Goal: Task Accomplishment & Management: Use online tool/utility

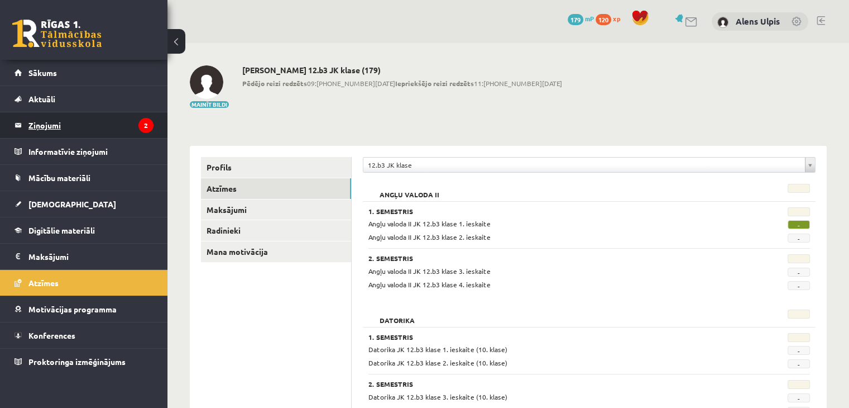
click at [47, 125] on legend "Ziņojumi 2" at bounding box center [90, 125] width 125 height 26
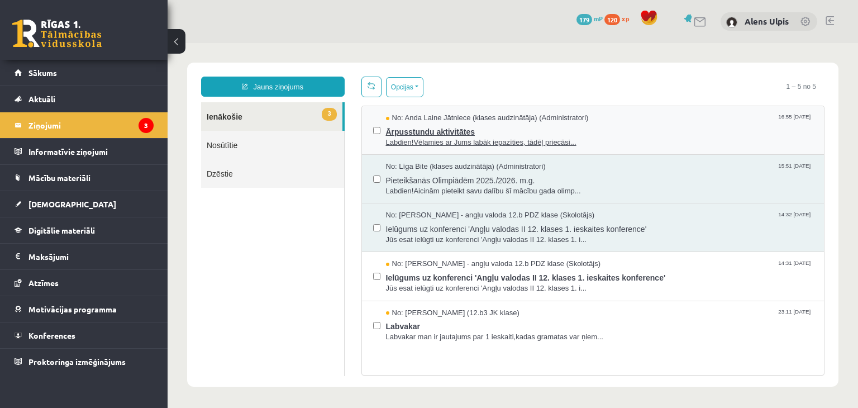
click at [503, 129] on span "Ārpusstundu aktivitātes" at bounding box center [599, 130] width 427 height 14
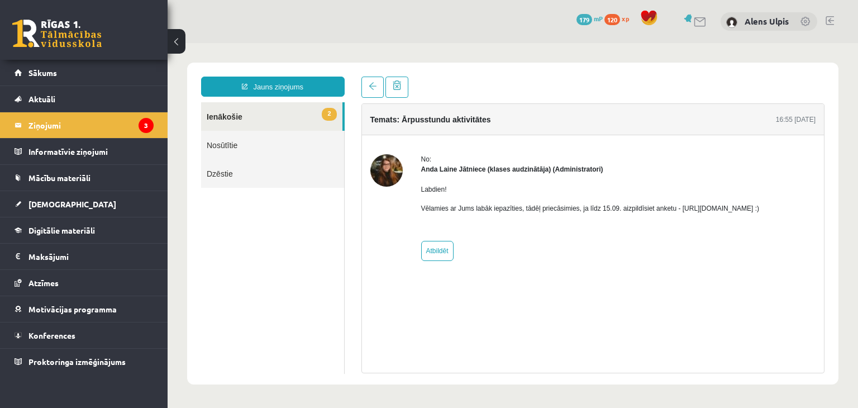
drag, startPoint x: 674, startPoint y: 208, endPoint x: 795, endPoint y: 206, distance: 120.6
click at [759, 206] on p "Vēlamies ar Jums labāk iepazīties, tādēļ priecāsimies, ja līdz 15.09. aizpildīs…" at bounding box center [590, 208] width 338 height 10
copy p "https://forms.gle/mVxkUEapGFxHM7hU7"
click at [46, 72] on span "Sākums" at bounding box center [42, 73] width 28 height 10
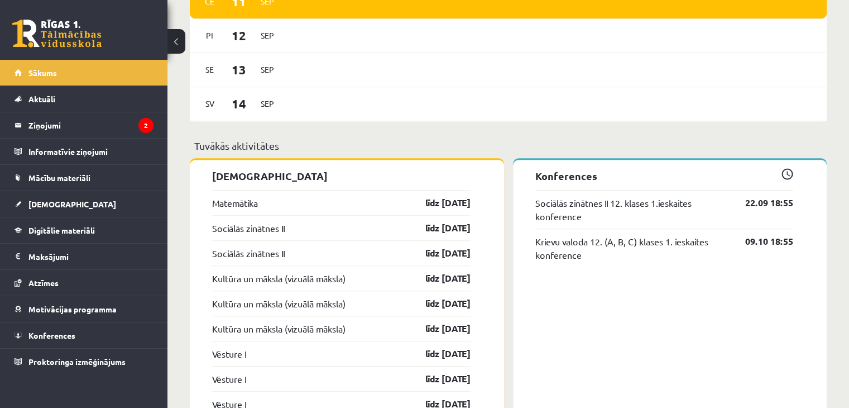
scroll to position [893, 0]
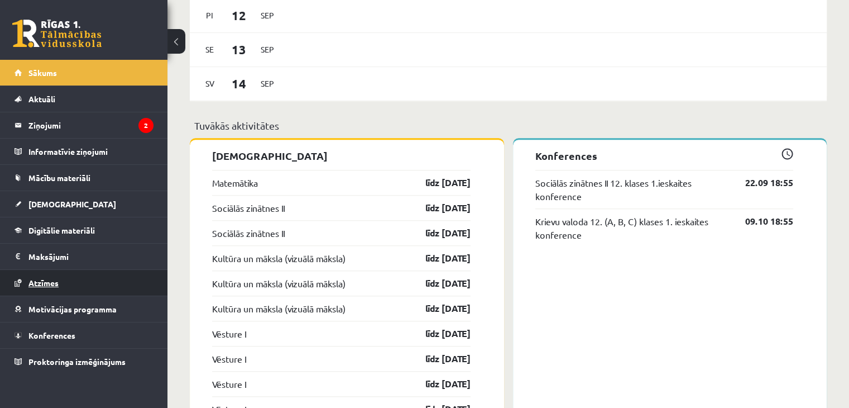
click at [51, 280] on span "Atzīmes" at bounding box center [43, 282] width 30 height 10
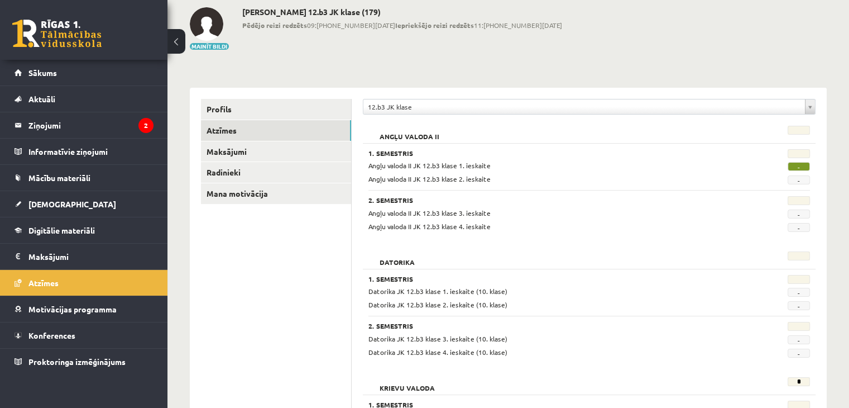
scroll to position [56, 0]
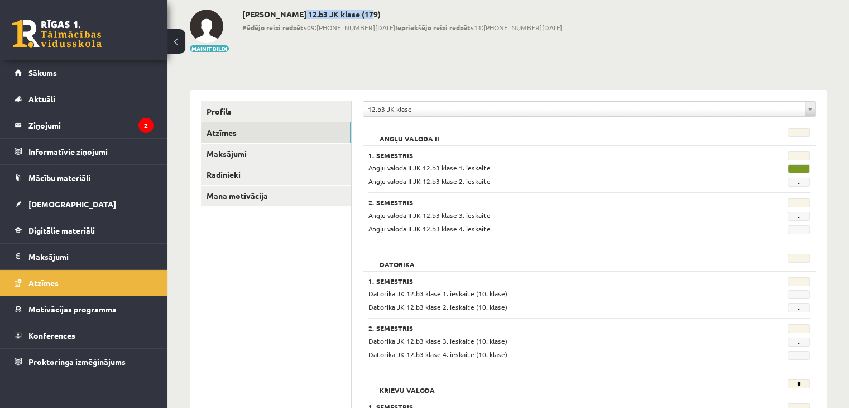
drag, startPoint x: 288, startPoint y: 14, endPoint x: 360, endPoint y: 18, distance: 71.6
click at [360, 18] on div "[PERSON_NAME] 12.b3 JK klase (179) Pēdējo reizi redzēts 09:[PHONE_NUMBER][DATE]…" at bounding box center [402, 31] width 320 height 44
drag, startPoint x: 286, startPoint y: 14, endPoint x: 358, endPoint y: 16, distance: 71.5
click at [358, 16] on h2 "[PERSON_NAME] 12.b3 JK klase (179)" at bounding box center [402, 13] width 320 height 9
copy h2 "12.b3 JK klase (179"
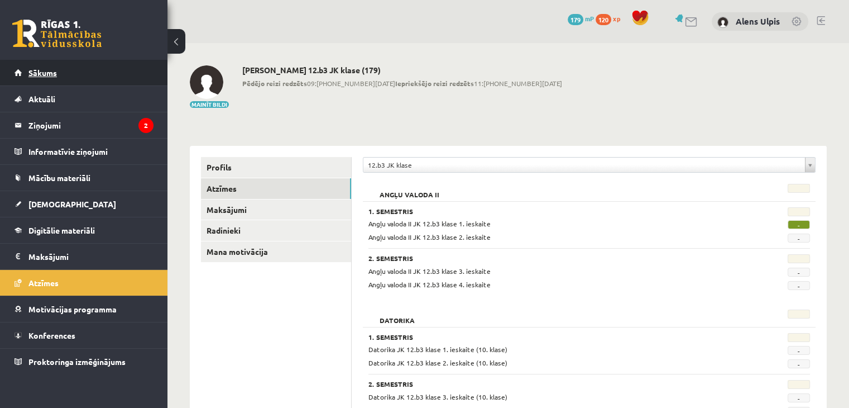
click at [42, 72] on span "Sākums" at bounding box center [42, 73] width 28 height 10
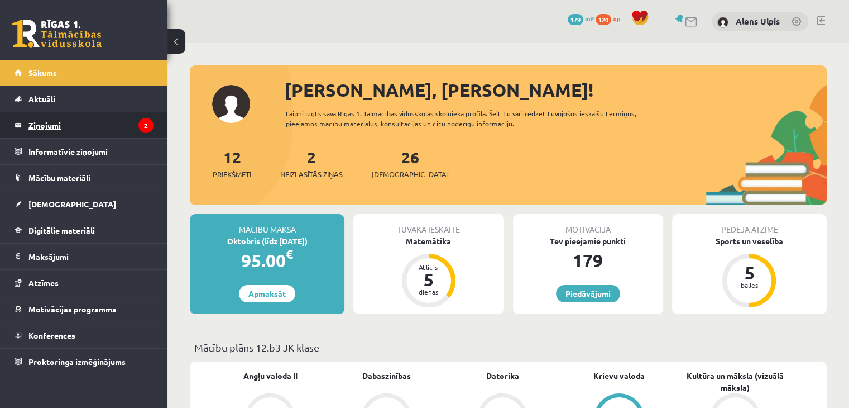
click at [47, 125] on legend "Ziņojumi 2" at bounding box center [90, 125] width 125 height 26
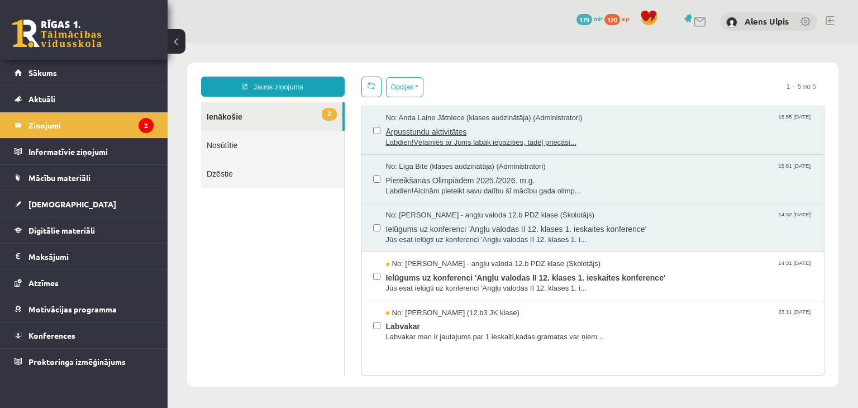
click at [625, 133] on span "Ārpusstundu aktivitātes" at bounding box center [599, 130] width 427 height 14
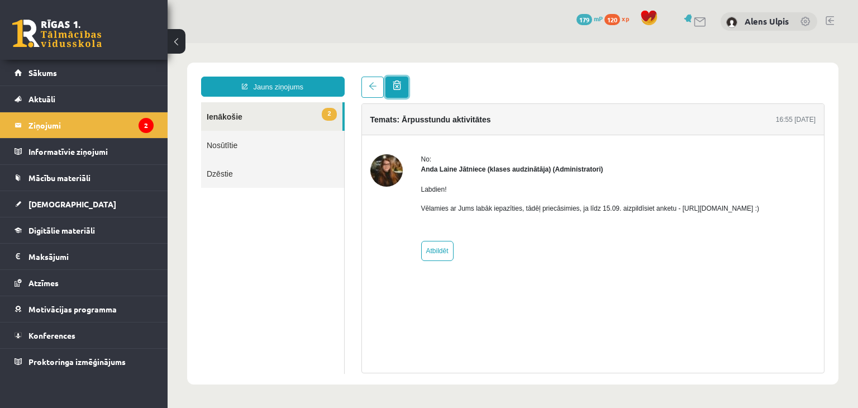
click at [395, 90] on span at bounding box center [397, 84] width 8 height 9
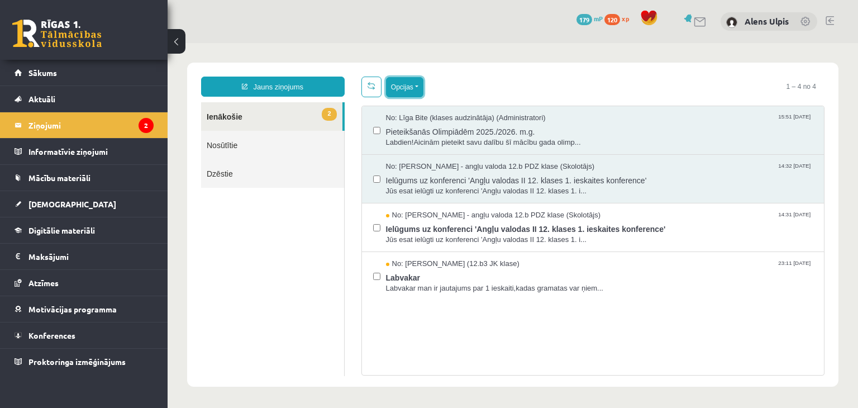
click at [404, 85] on button "Opcijas" at bounding box center [404, 87] width 37 height 20
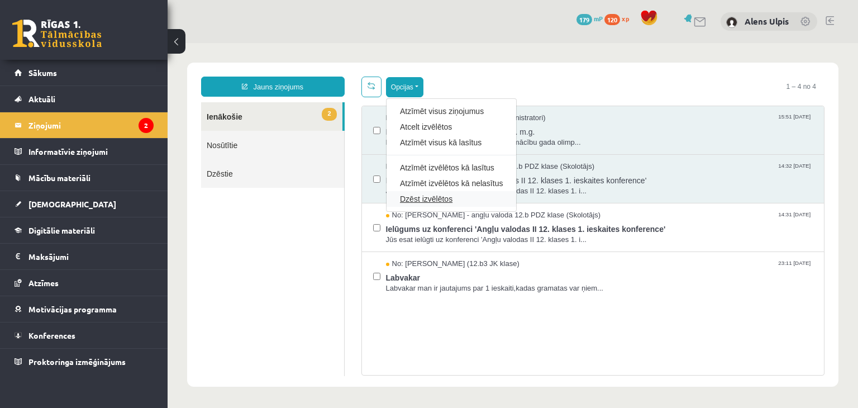
click at [439, 197] on link "Dzēst izvēlētos" at bounding box center [451, 198] width 103 height 11
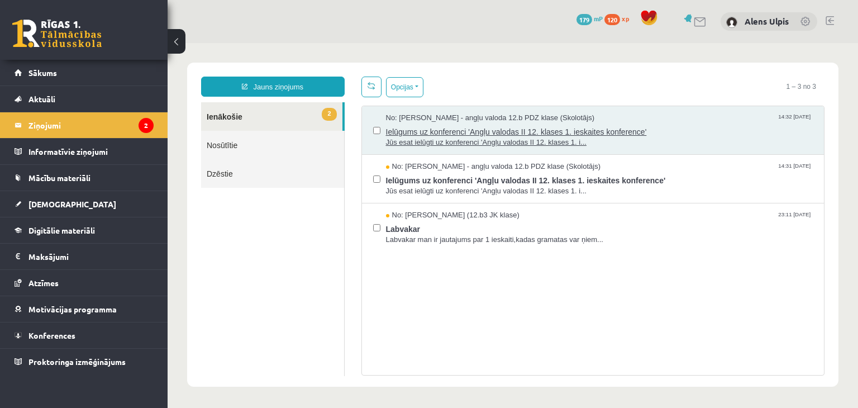
click at [750, 135] on span "Ielūgums uz konferenci 'Angļu valodas II 12. klases 1. ieskaites konference'" at bounding box center [599, 130] width 427 height 14
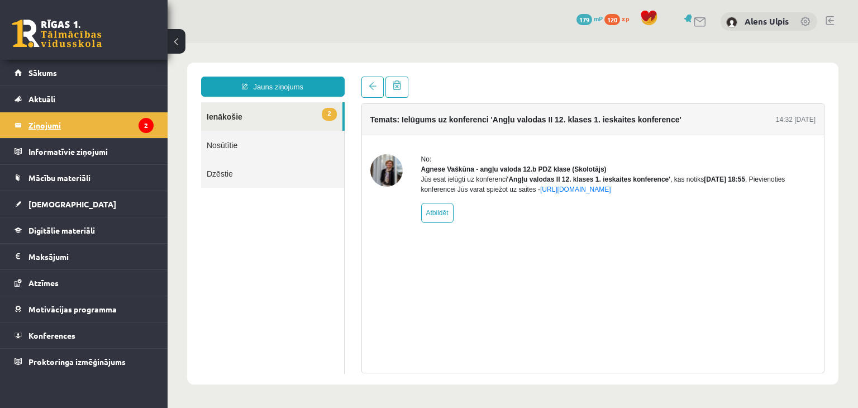
click at [37, 128] on legend "Ziņojumi 2" at bounding box center [90, 125] width 125 height 26
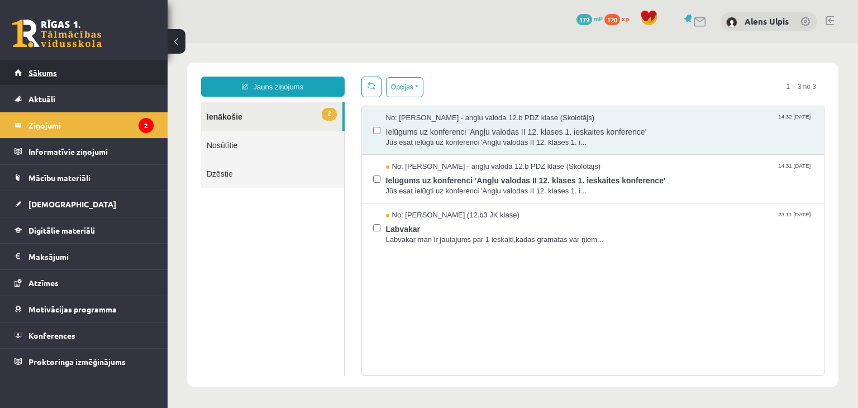
click at [45, 73] on span "Sākums" at bounding box center [42, 73] width 28 height 10
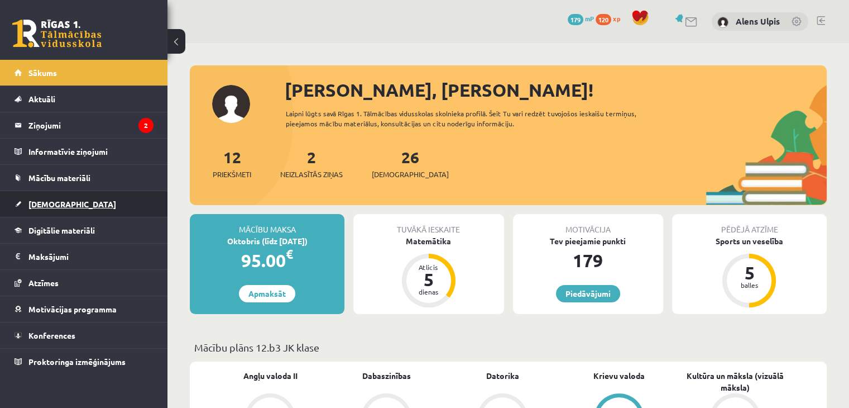
click at [42, 208] on link "[DEMOGRAPHIC_DATA]" at bounding box center [84, 204] width 139 height 26
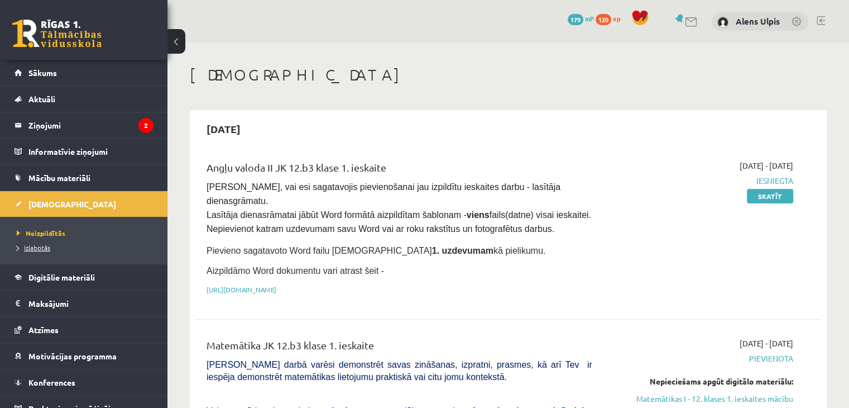
click at [36, 249] on span "Izlabotās" at bounding box center [33, 247] width 33 height 9
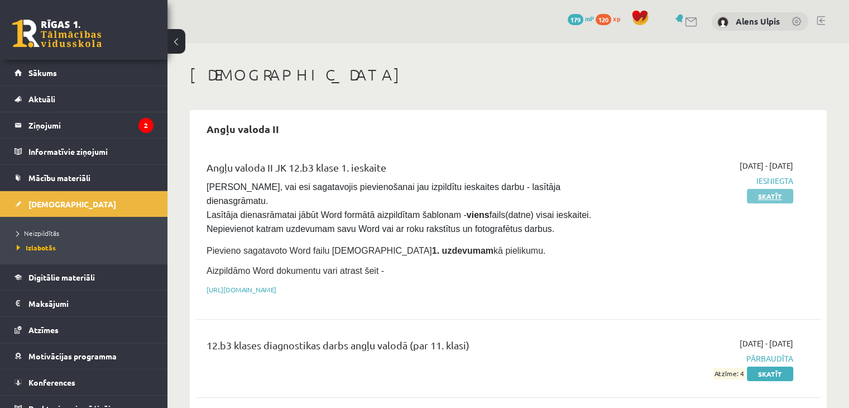
click at [781, 197] on link "Skatīt" at bounding box center [770, 196] width 46 height 15
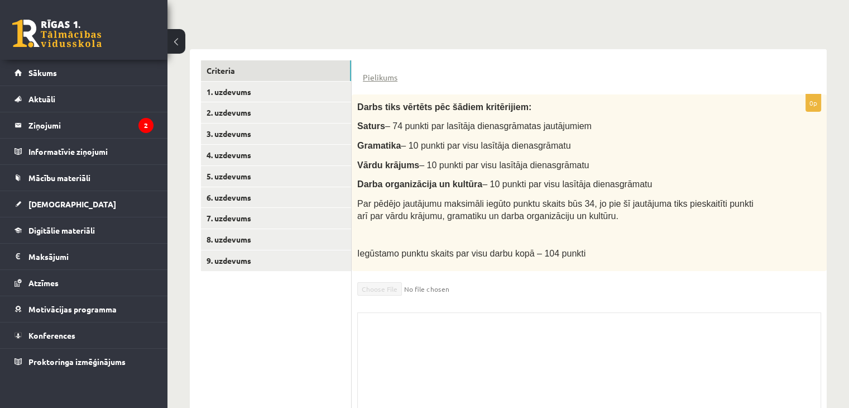
scroll to position [276, 0]
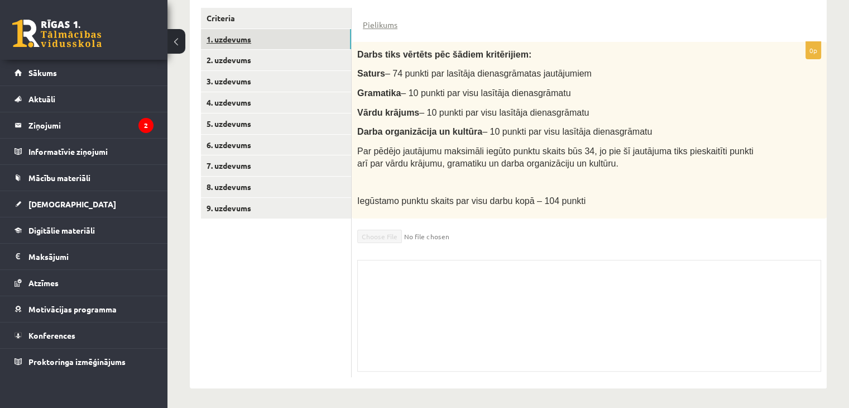
click at [234, 40] on link "1. uzdevums" at bounding box center [276, 39] width 150 height 21
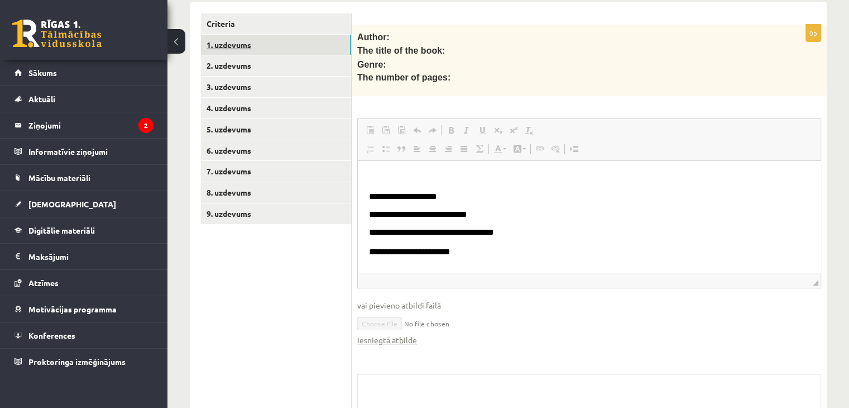
scroll to position [0, 0]
click at [47, 122] on legend "Ziņojumi 2" at bounding box center [90, 125] width 125 height 26
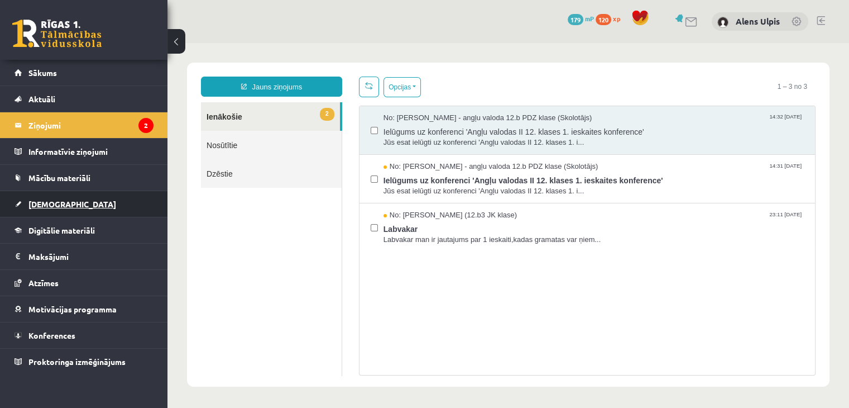
click at [50, 207] on link "[DEMOGRAPHIC_DATA]" at bounding box center [84, 204] width 139 height 26
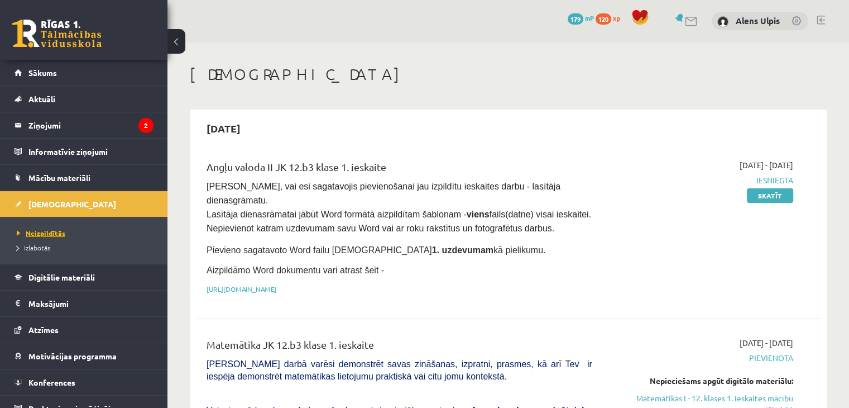
click at [52, 231] on span "Neizpildītās" at bounding box center [41, 232] width 49 height 9
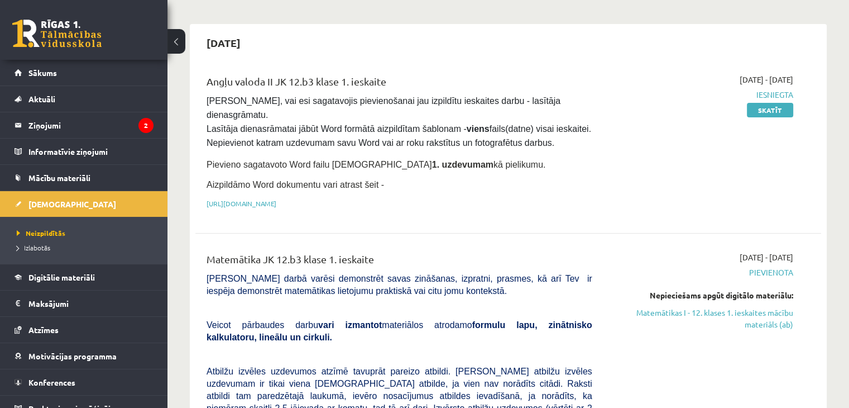
scroll to position [168, 0]
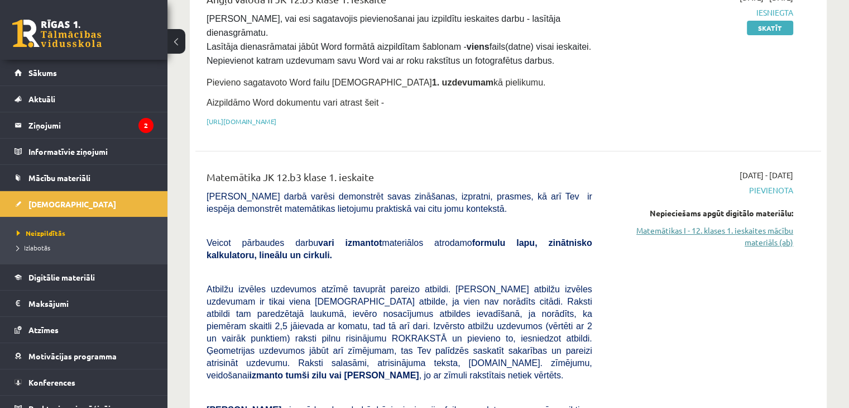
click at [731, 224] on link "Matemātikas I - 12. klases 1. ieskaites mācību materiāls (ab)" at bounding box center [701, 235] width 184 height 23
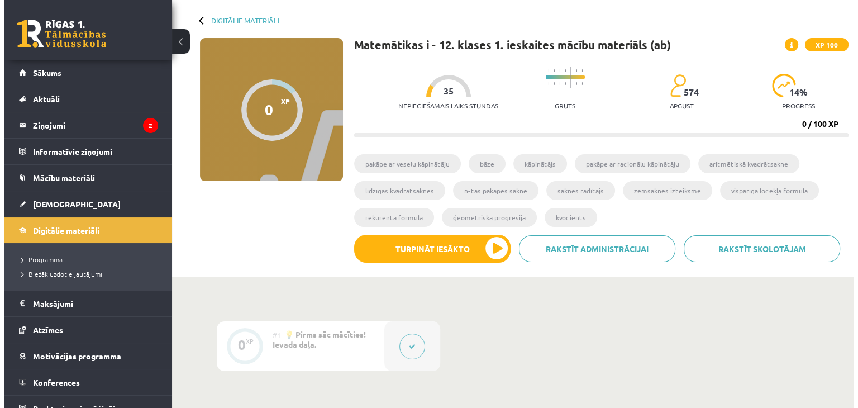
scroll to position [112, 0]
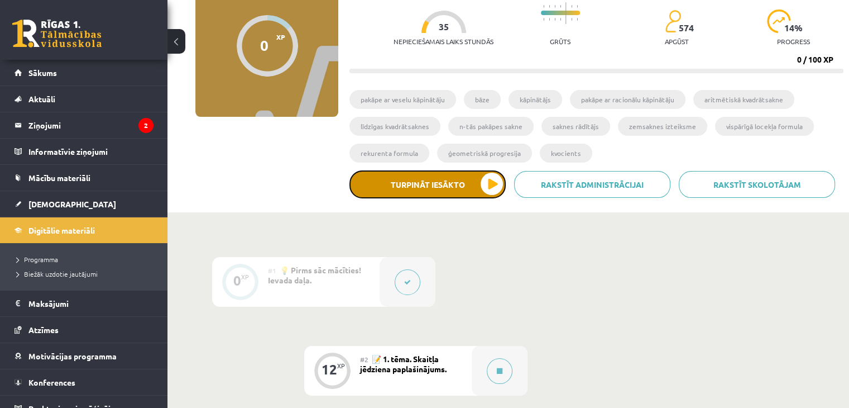
click at [461, 179] on button "Turpināt iesākto" at bounding box center [428, 184] width 156 height 28
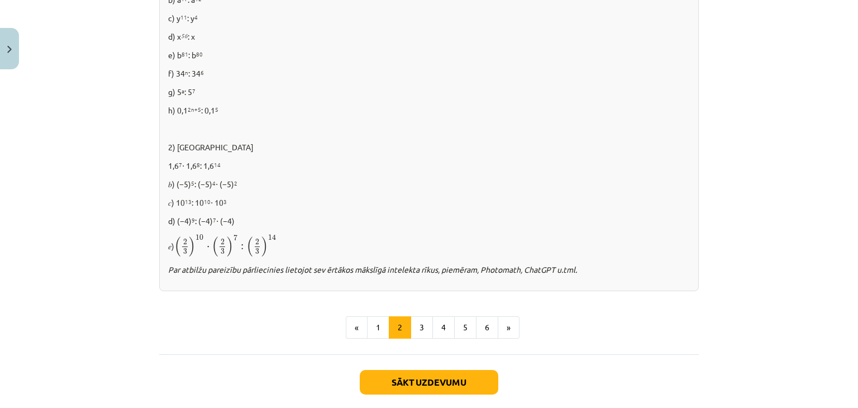
scroll to position [777, 0]
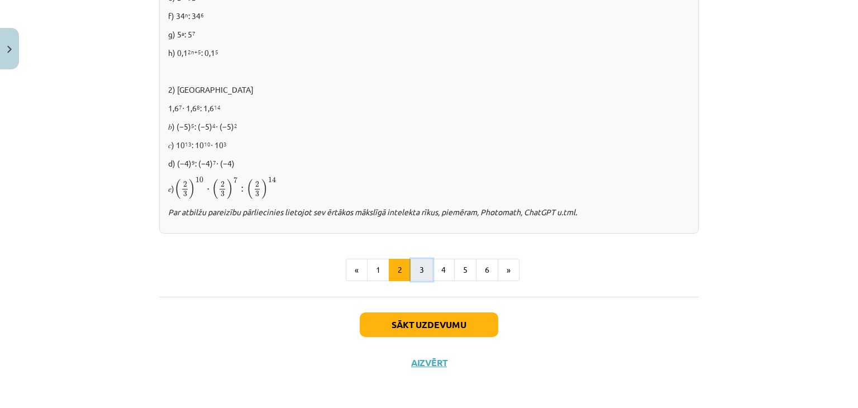
click at [415, 271] on button "3" at bounding box center [421, 270] width 22 height 22
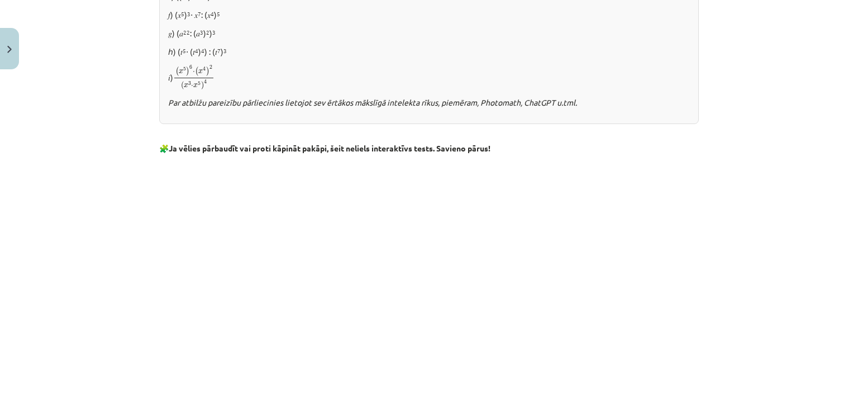
scroll to position [758, 0]
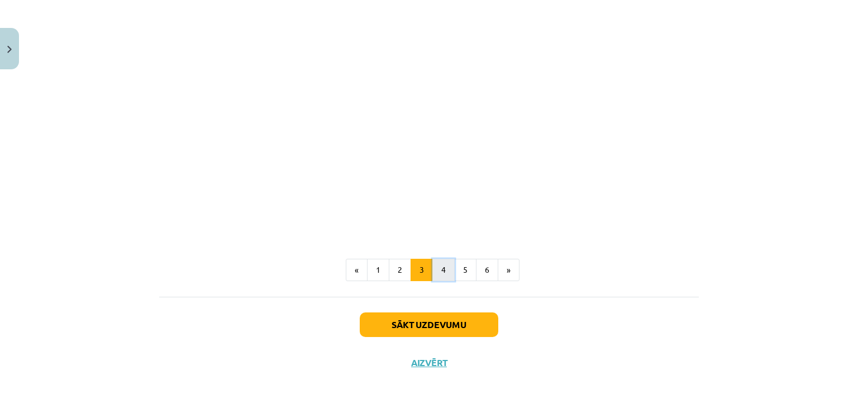
click at [438, 269] on button "4" at bounding box center [443, 270] width 22 height 22
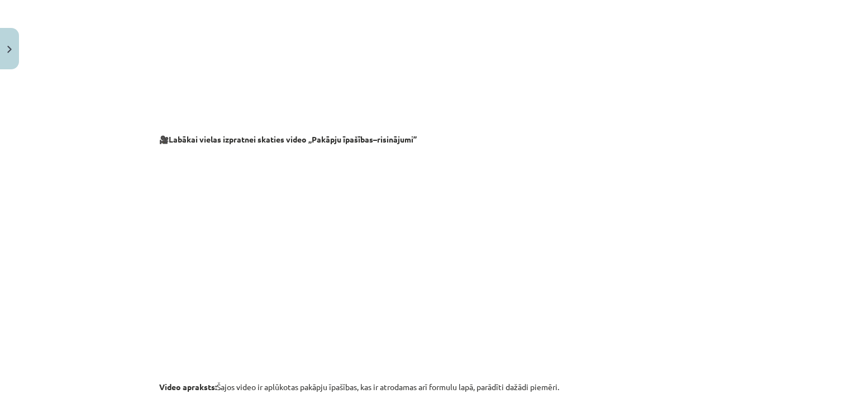
scroll to position [1063, 0]
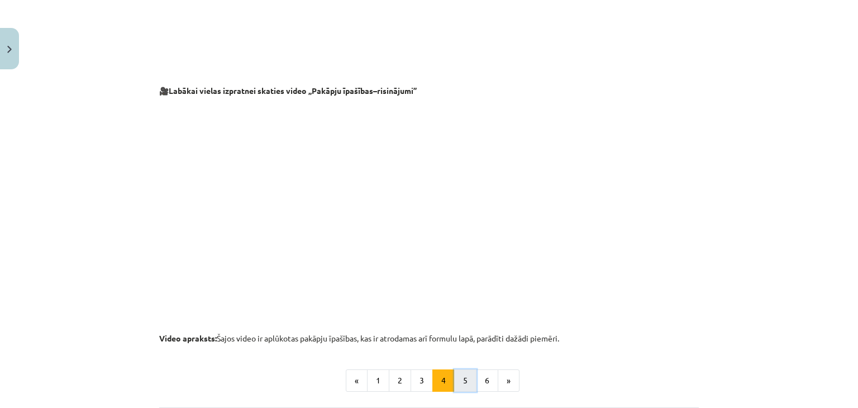
click at [470, 380] on button "5" at bounding box center [465, 380] width 22 height 22
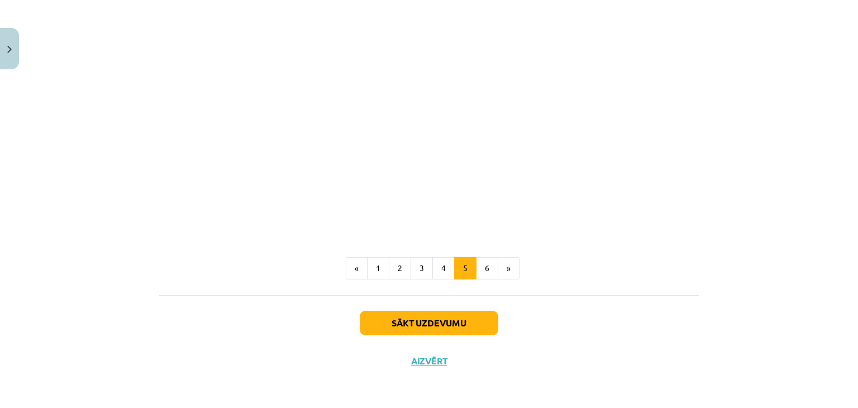
scroll to position [1327, 0]
click at [487, 271] on button "6" at bounding box center [487, 268] width 22 height 22
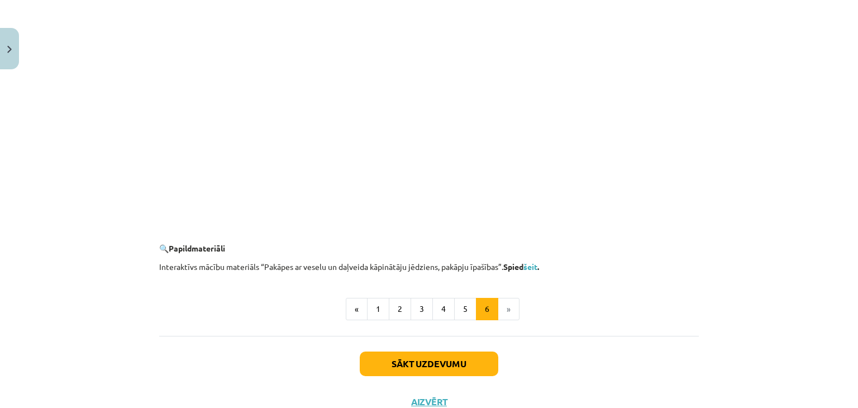
scroll to position [1061, 0]
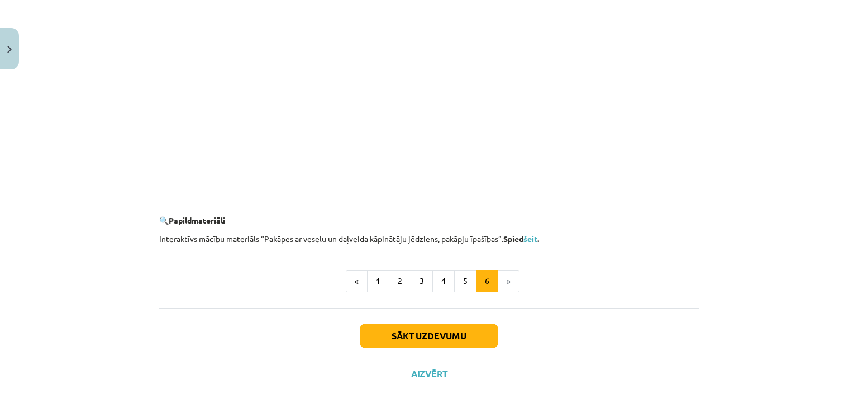
click at [506, 279] on li "»" at bounding box center [508, 281] width 21 height 22
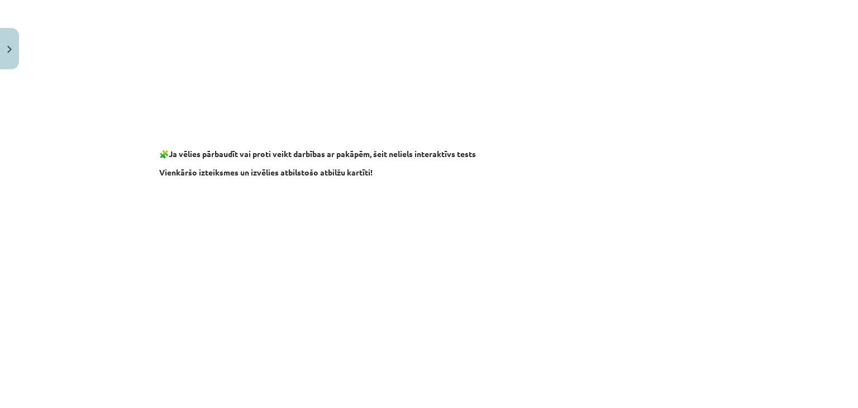
scroll to position [670, 0]
